Goal: Information Seeking & Learning: Learn about a topic

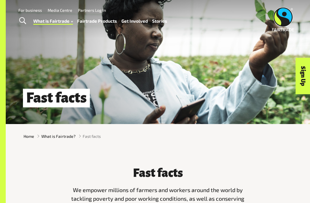
click at [23, 21] on span "Toggle Search" at bounding box center [22, 20] width 7 height 7
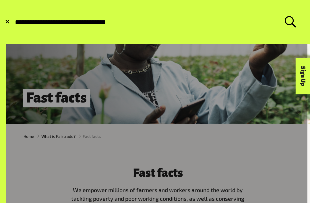
type input "**********"
click at [14, 22] on button "Submit Search" at bounding box center [14, 22] width 0 height 0
click at [7, 19] on span "✕" at bounding box center [7, 22] width 5 height 6
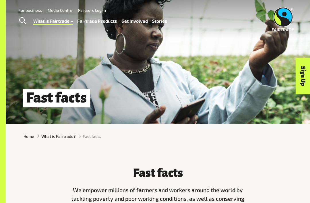
click at [108, 18] on link "Fairtrade Products" at bounding box center [97, 21] width 40 height 8
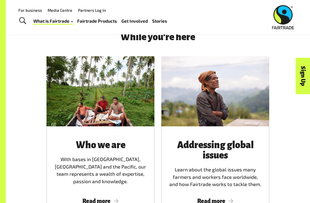
scroll to position [728, 0]
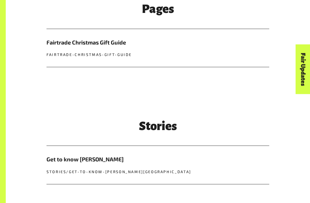
scroll to position [190, 0]
click at [84, 39] on h5 "Fairtrade Christmas Gift Guide" at bounding box center [157, 42] width 223 height 8
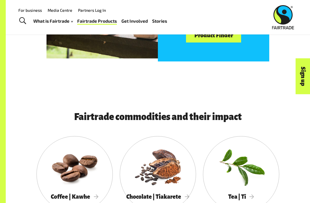
scroll to position [319, 0]
